Goal: Find specific page/section: Find specific page/section

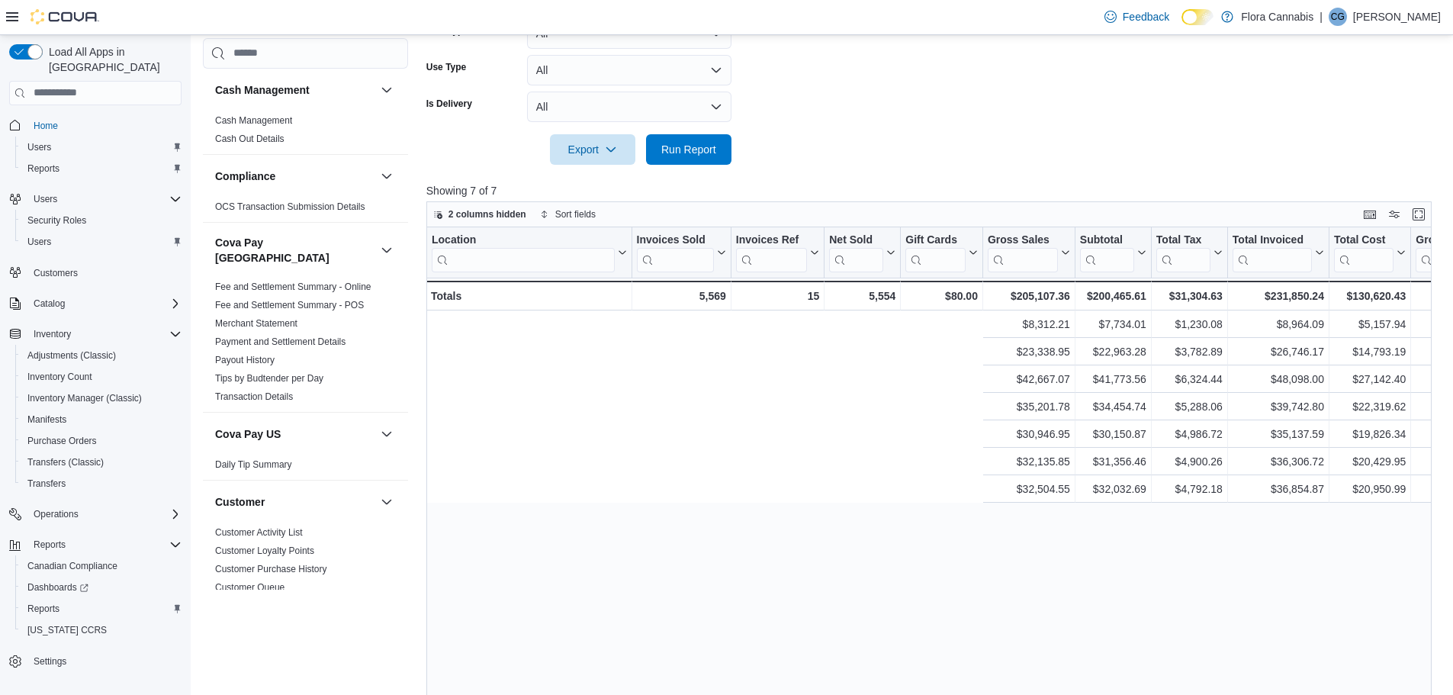
scroll to position [0, 663]
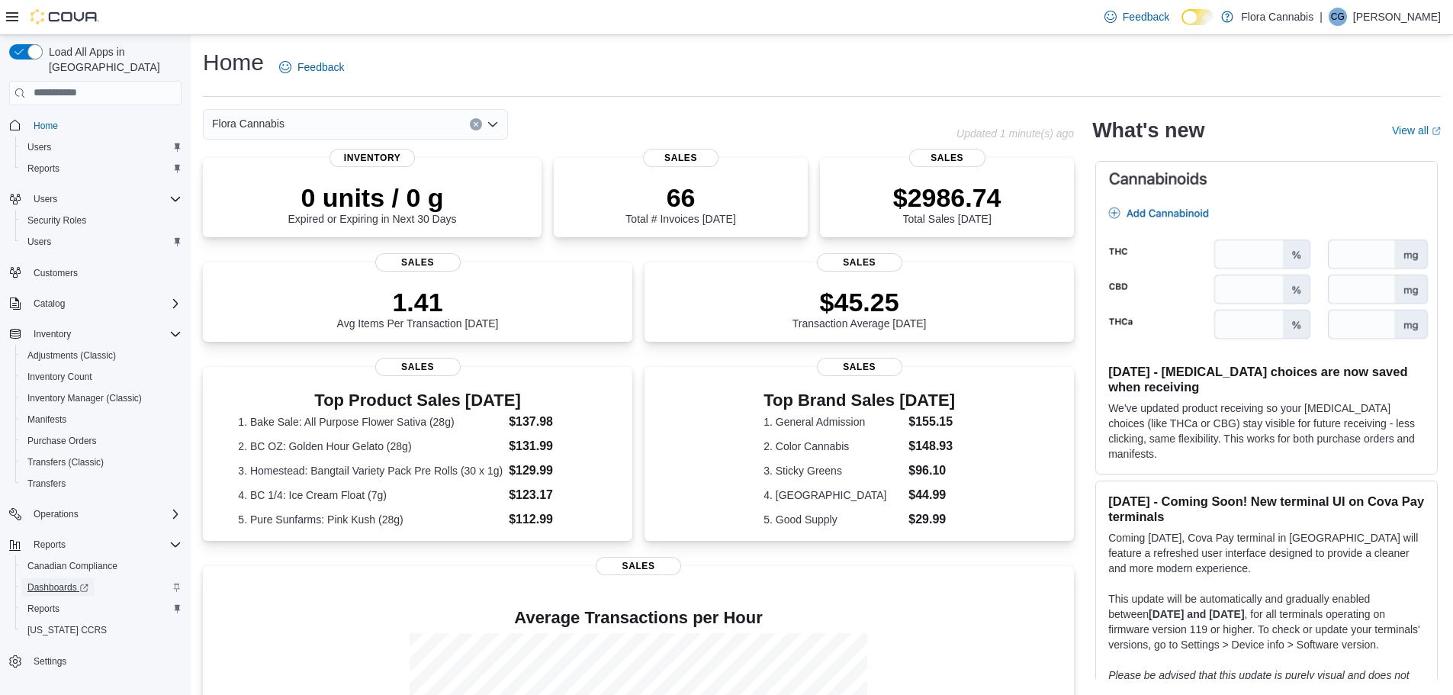
click at [40, 581] on span "Dashboards" at bounding box center [57, 587] width 61 height 12
